Goal: Check status: Check status

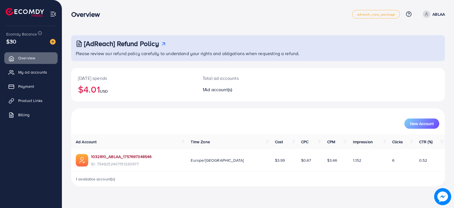
click at [138, 157] on link "1032810_ABLAA_1757697348546" at bounding box center [121, 157] width 60 height 6
click at [131, 158] on link "1032810_ABLAA_1757697348546" at bounding box center [121, 157] width 60 height 6
